Goal: Book appointment/travel/reservation

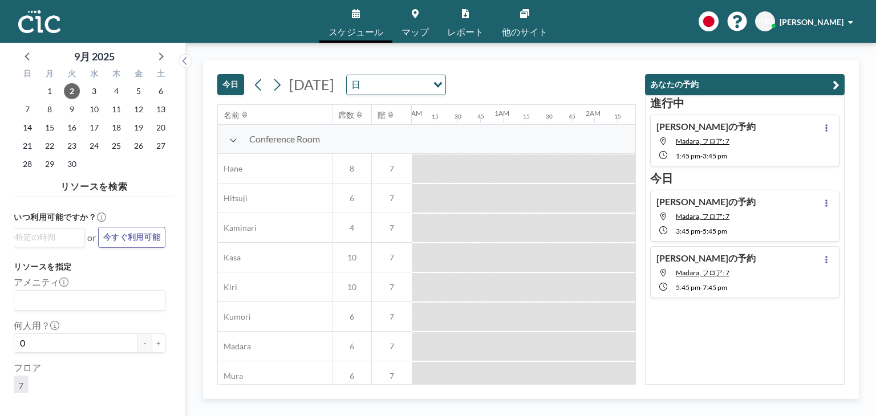
scroll to position [0, 1415]
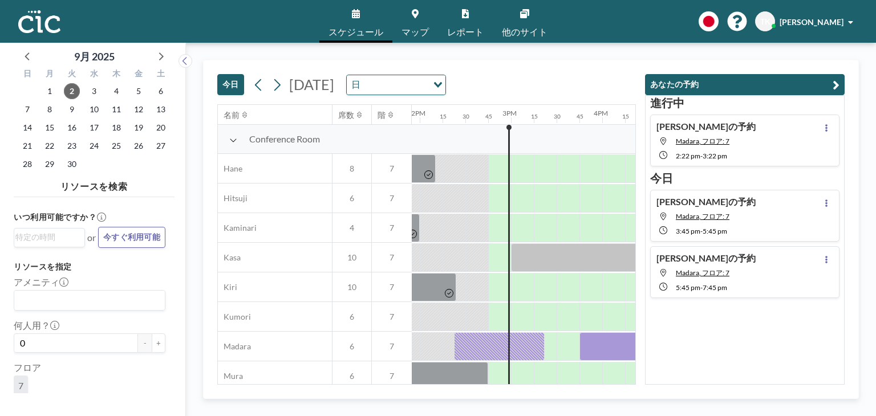
scroll to position [0, 1323]
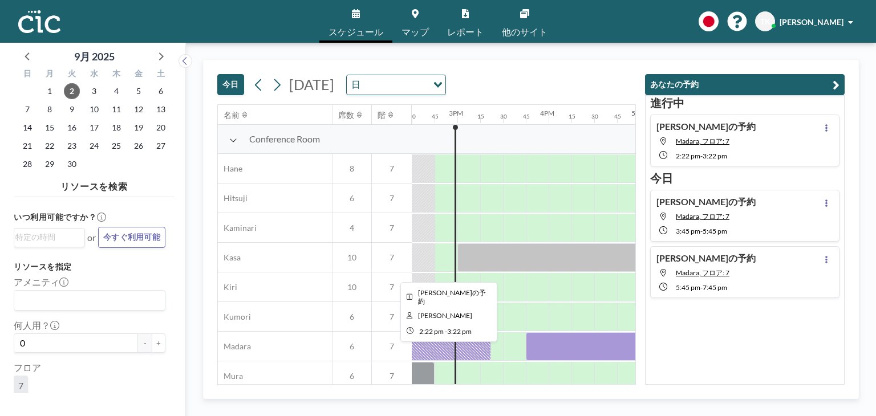
click at [475, 345] on div at bounding box center [445, 347] width 91 height 29
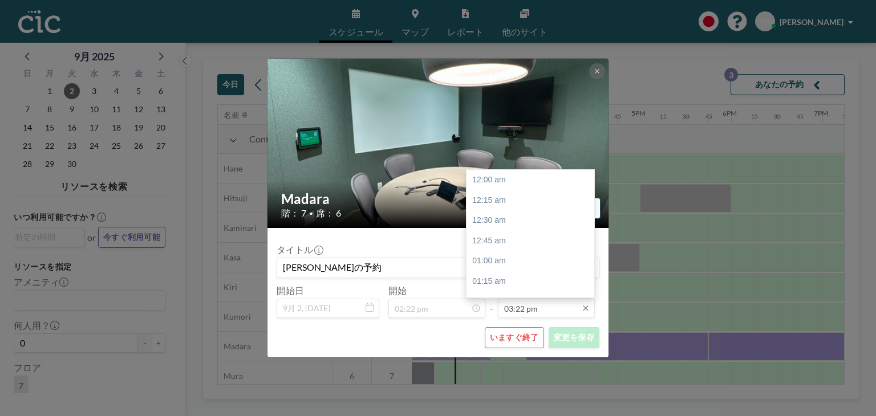
click at [553, 306] on input "03:22 pm" at bounding box center [546, 308] width 97 height 19
click at [504, 268] on div "03:45 am" at bounding box center [533, 272] width 133 height 21
type input "03:45 am"
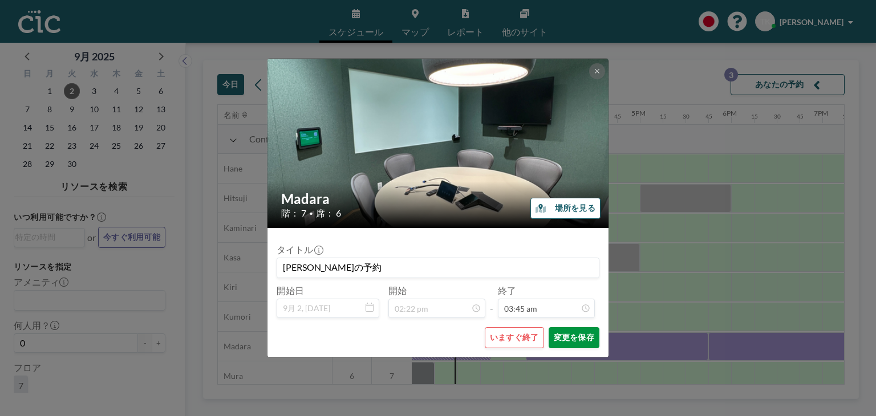
scroll to position [305, 0]
click at [566, 342] on button "変更を保存" at bounding box center [574, 337] width 51 height 21
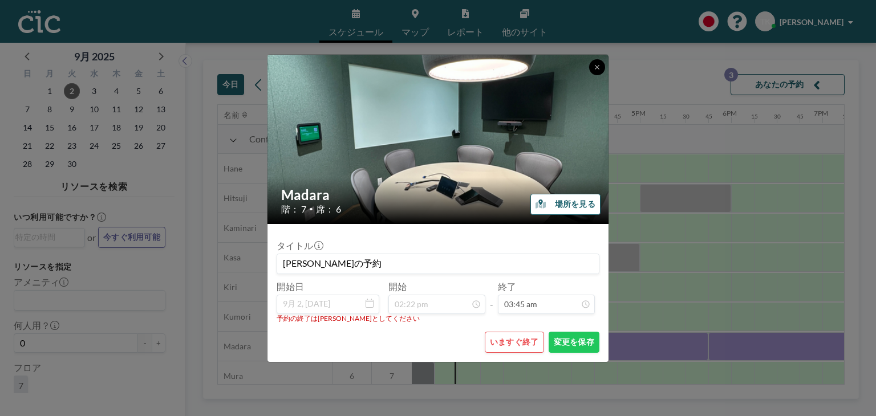
click at [596, 69] on icon at bounding box center [597, 67] width 7 height 7
